Goal: Information Seeking & Learning: Learn about a topic

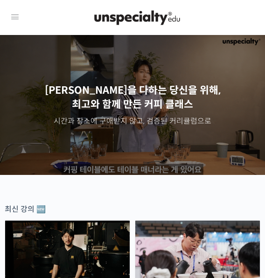
click at [12, 12] on icon at bounding box center [14, 17] width 11 height 11
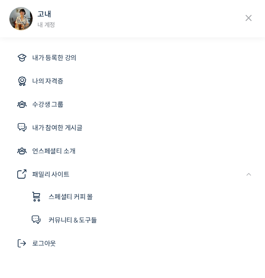
click at [123, 62] on link "내가 등록한 강의" at bounding box center [132, 58] width 246 height 22
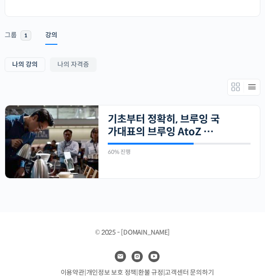
scroll to position [229, 0]
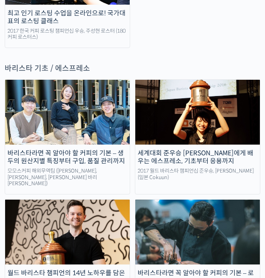
scroll to position [1546, 0]
click at [198, 80] on img at bounding box center [197, 112] width 124 height 65
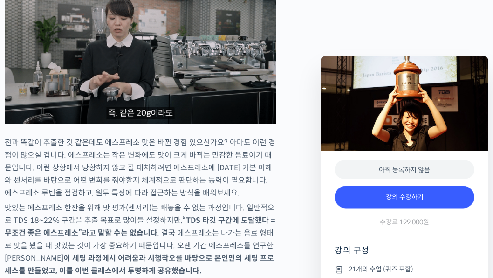
scroll to position [1444, 0]
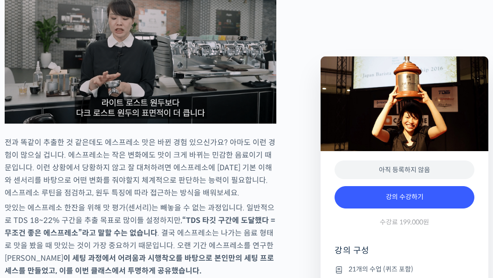
click at [180, 112] on img at bounding box center [141, 47] width 272 height 153
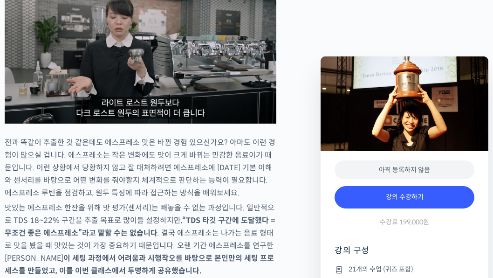
click at [169, 106] on img at bounding box center [141, 47] width 272 height 153
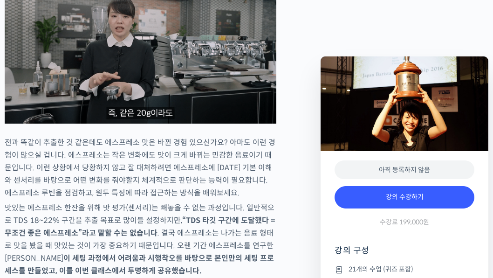
click at [257, 124] on img at bounding box center [141, 47] width 272 height 153
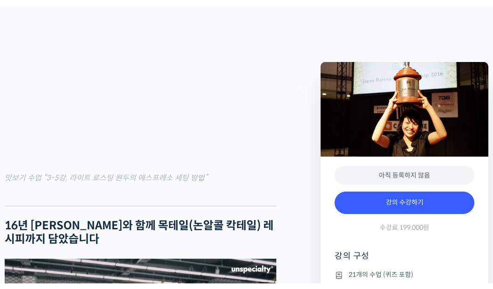
scroll to position [1160, 0]
